Goal: Transaction & Acquisition: Purchase product/service

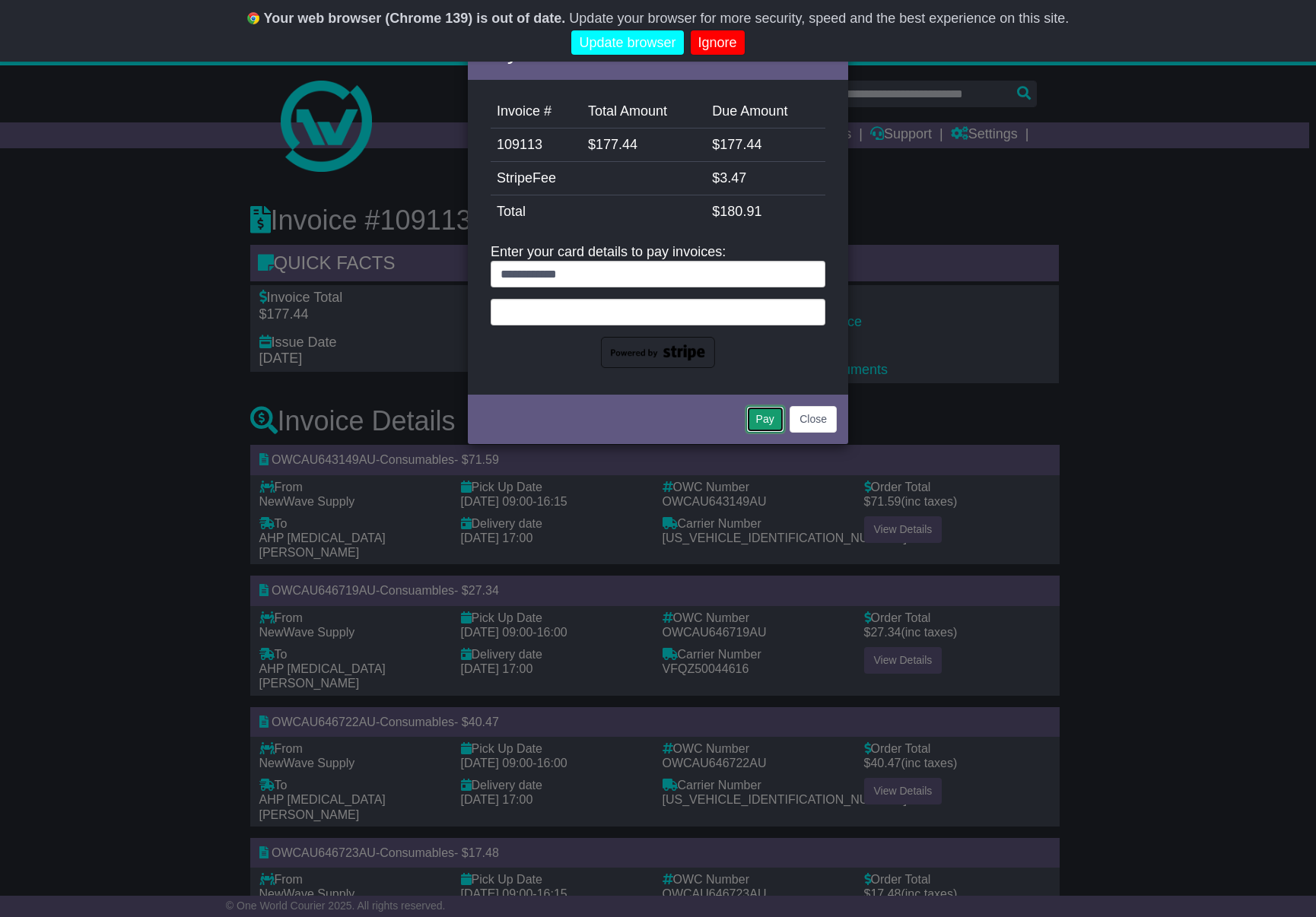
click at [765, 424] on button "Pay" at bounding box center [765, 419] width 38 height 27
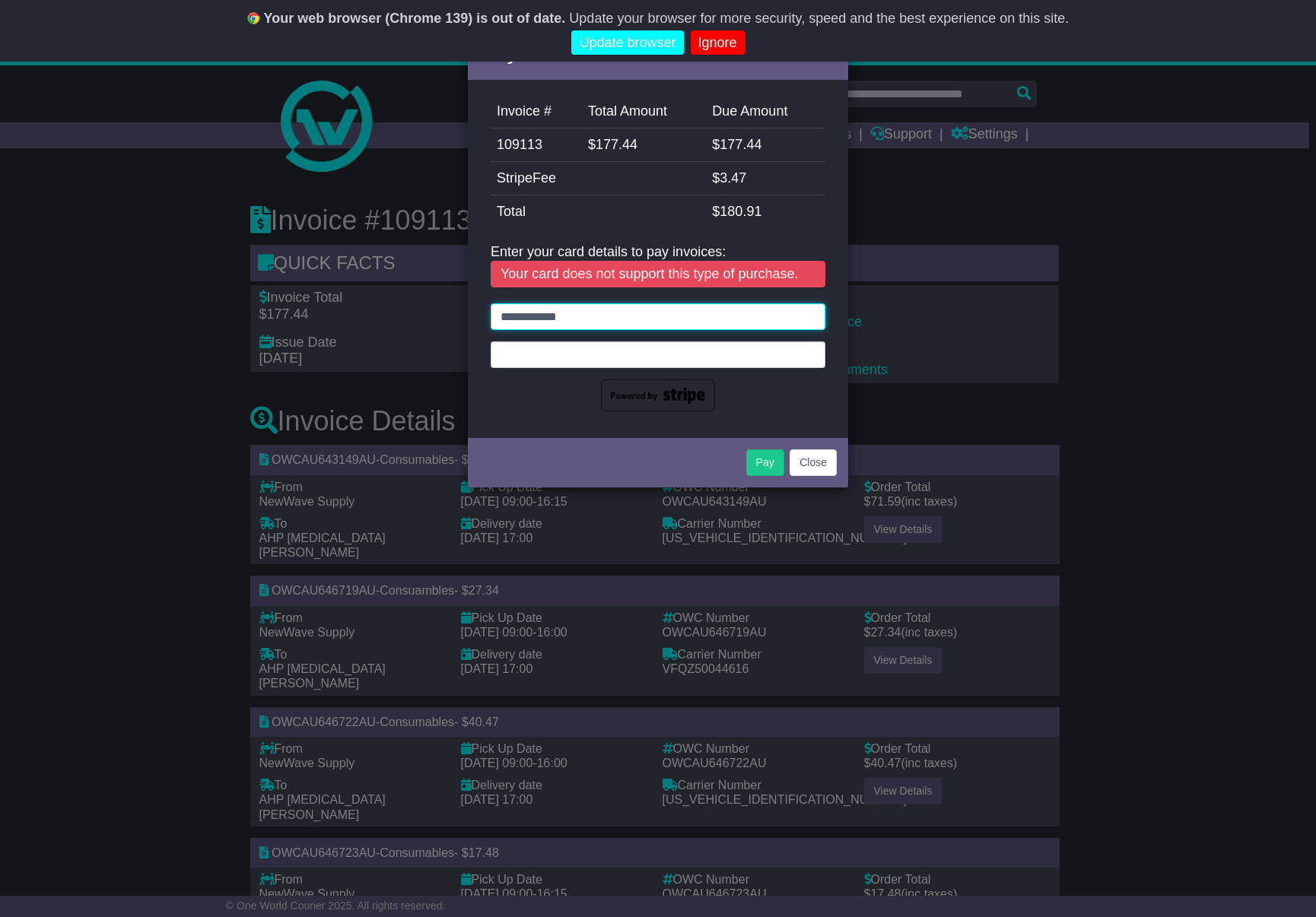
click at [651, 322] on input "**********" at bounding box center [658, 316] width 335 height 27
click at [632, 434] on div "Pay Close" at bounding box center [658, 460] width 381 height 53
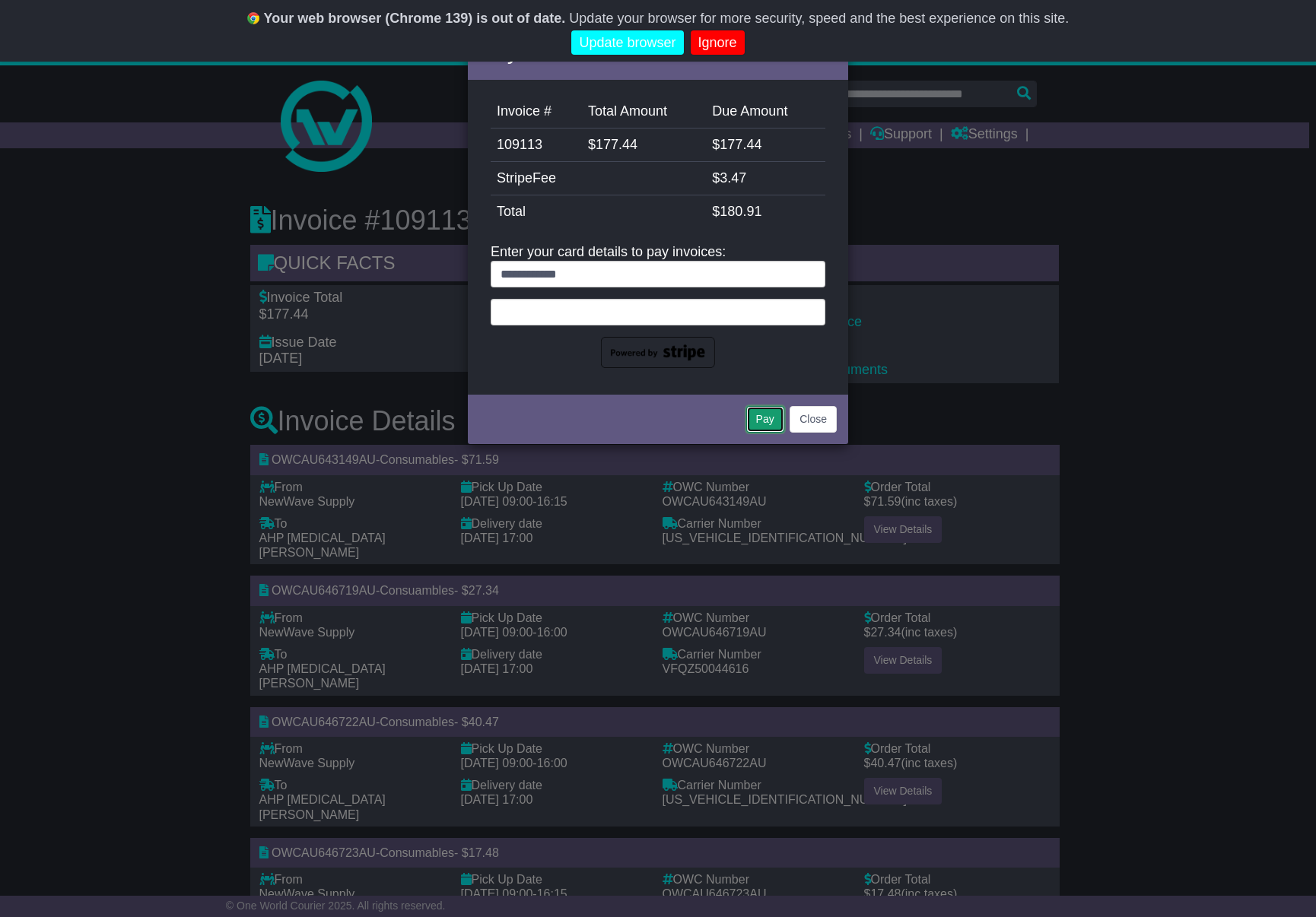
click at [778, 420] on button "Pay" at bounding box center [765, 419] width 38 height 27
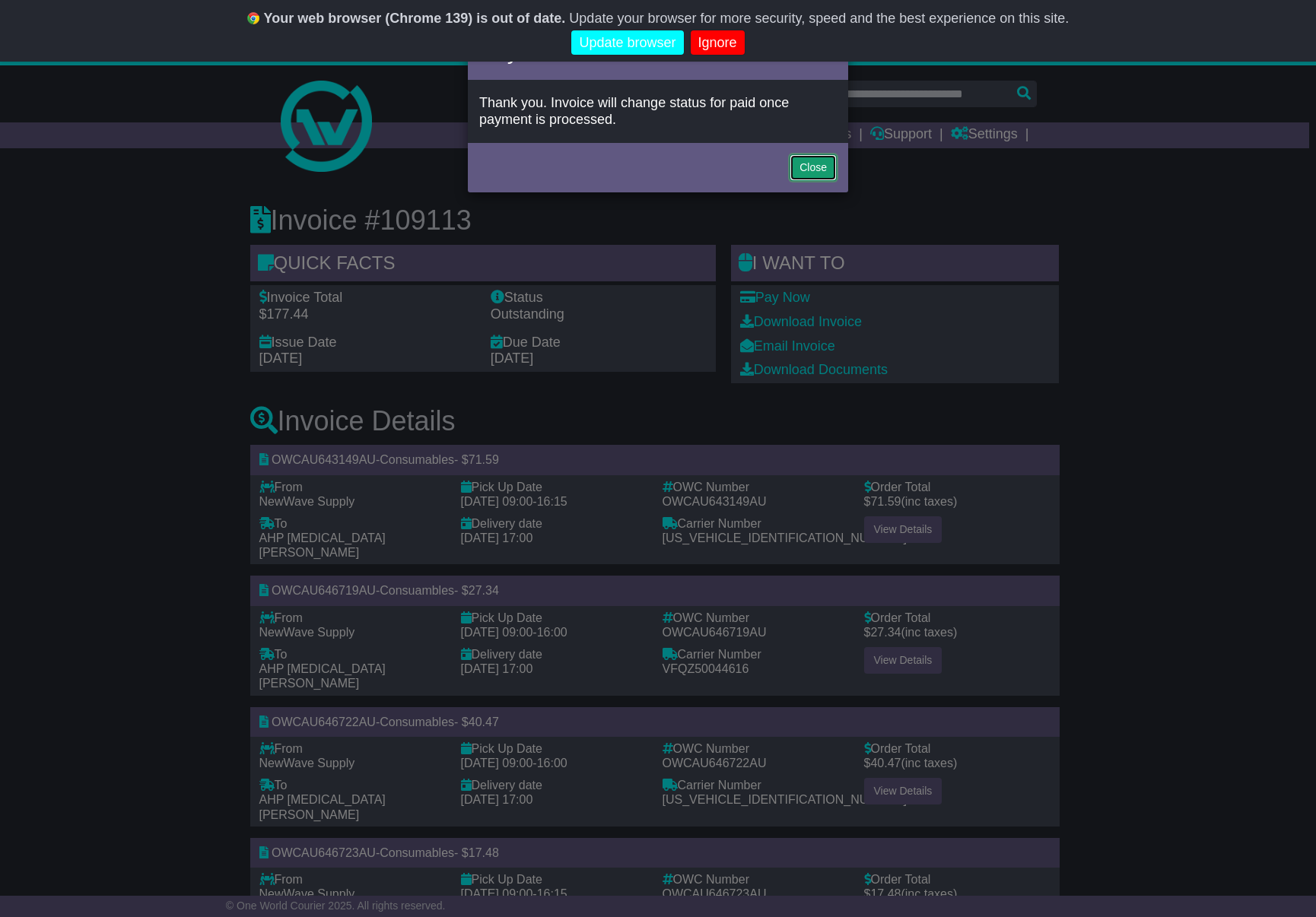
click at [810, 172] on button "Close" at bounding box center [813, 168] width 47 height 27
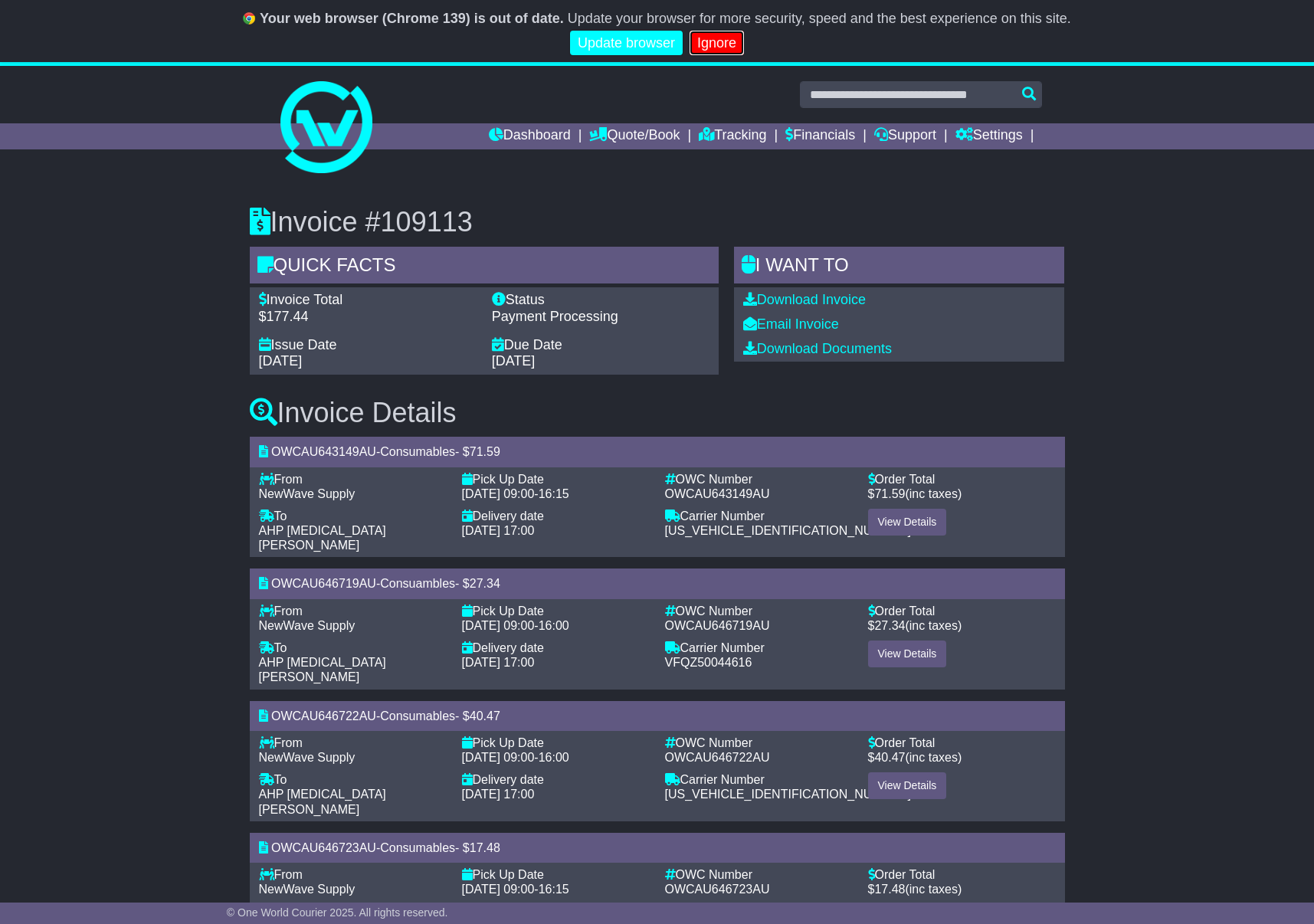
click at [703, 41] on link "Ignore" at bounding box center [717, 43] width 54 height 26
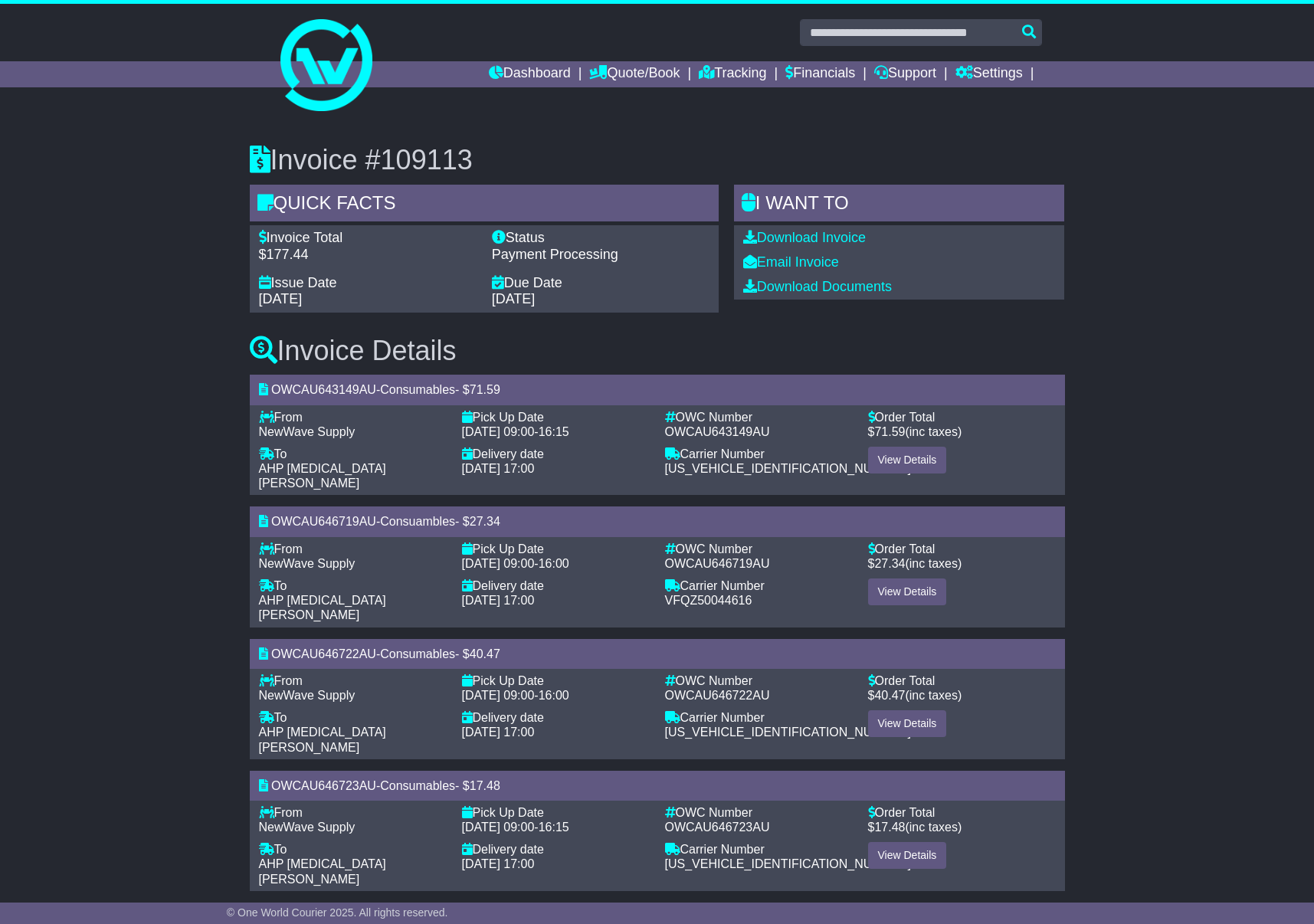
click at [634, 49] on link "Never show again" at bounding box center [657, 43] width 126 height 26
click at [515, 76] on link "Dashboard" at bounding box center [529, 74] width 82 height 26
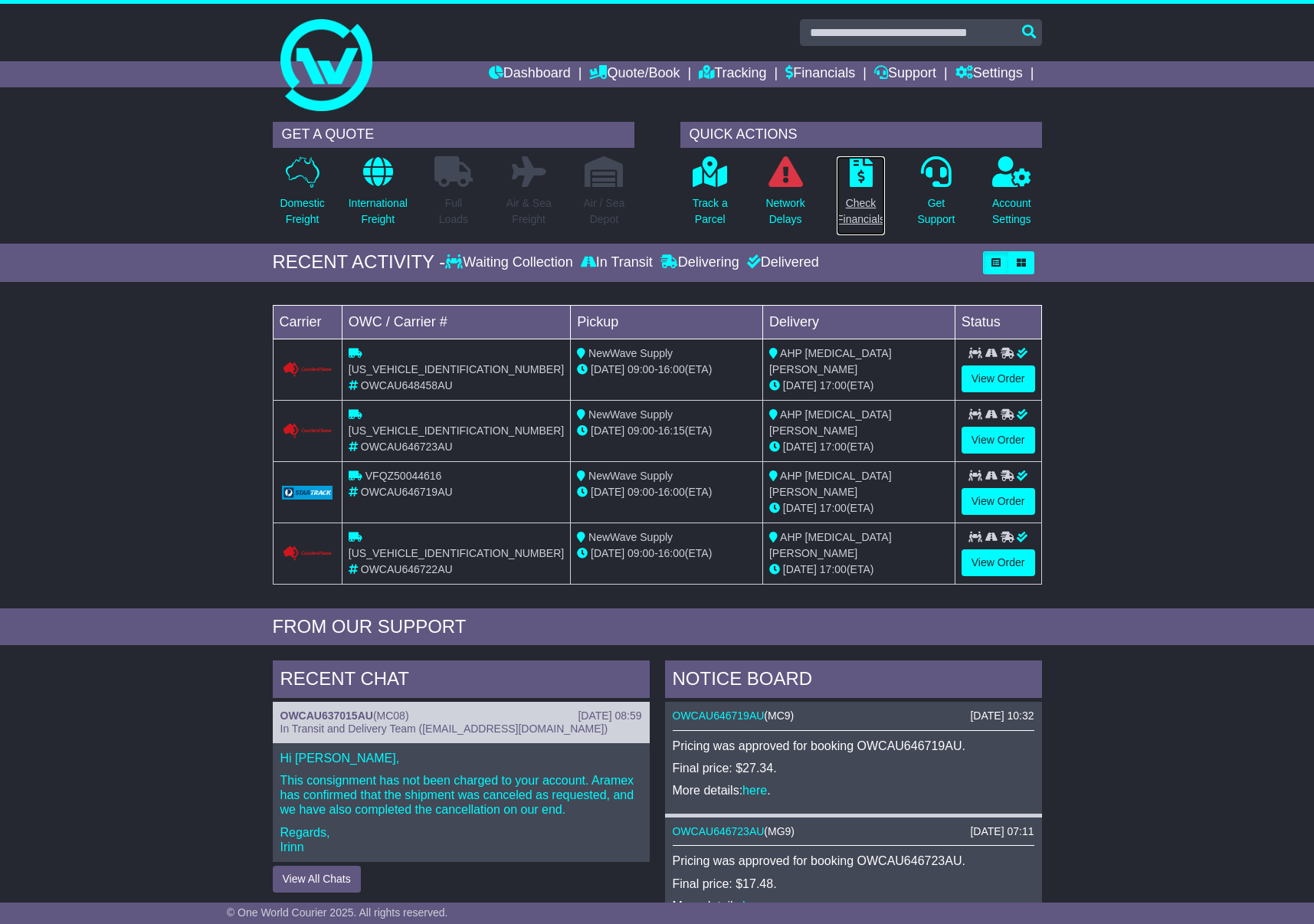
click at [883, 222] on p "Check Financials" at bounding box center [860, 211] width 49 height 32
